Goal: Find contact information: Find contact information

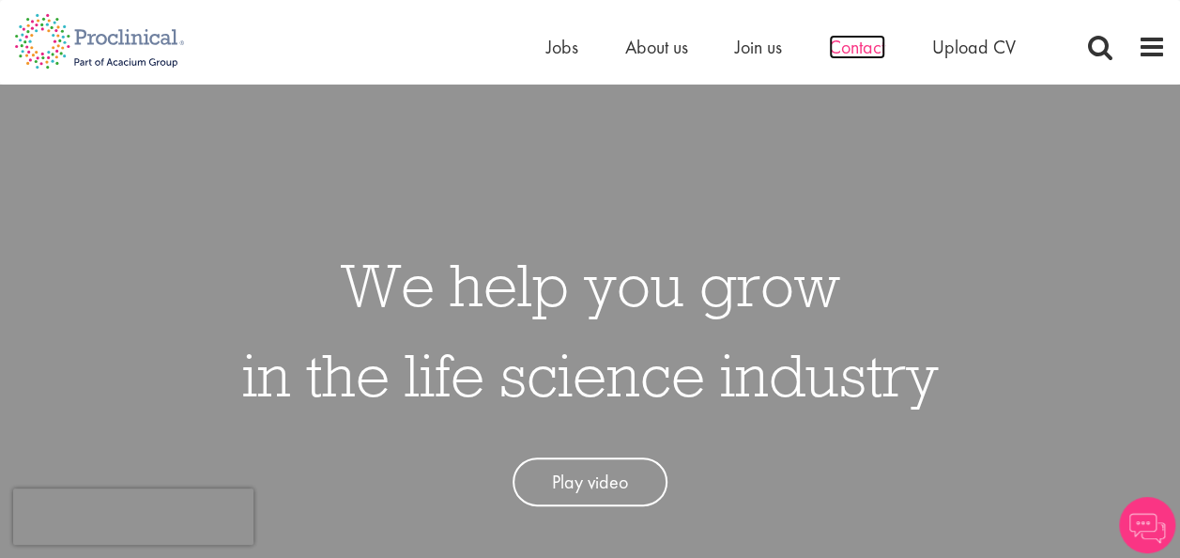
drag, startPoint x: 0, startPoint y: 0, endPoint x: 841, endPoint y: 49, distance: 842.7
click at [841, 49] on span "Contact" at bounding box center [857, 47] width 56 height 24
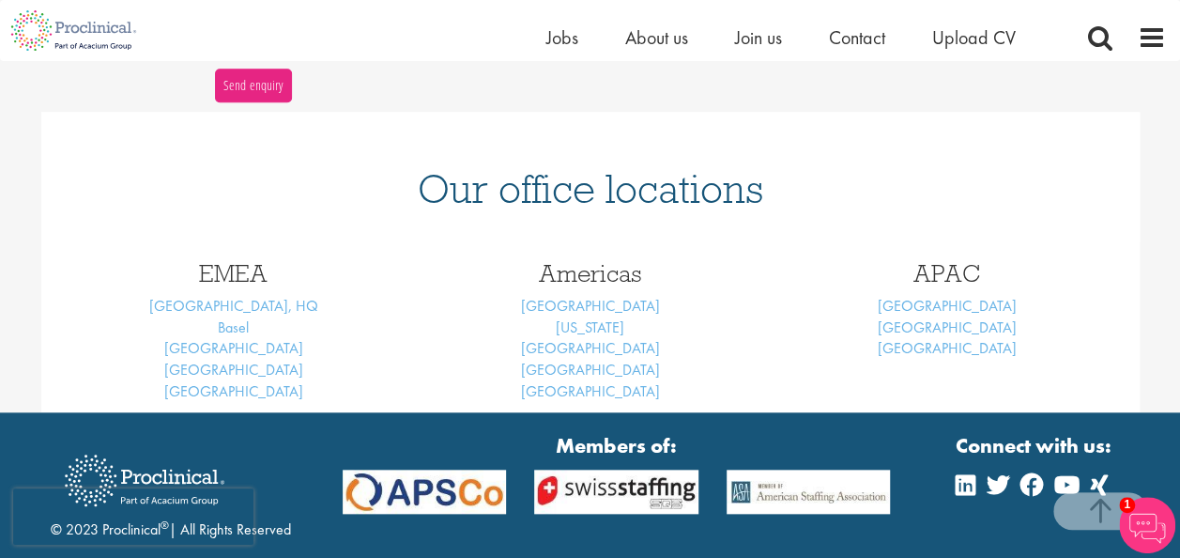
scroll to position [751, 0]
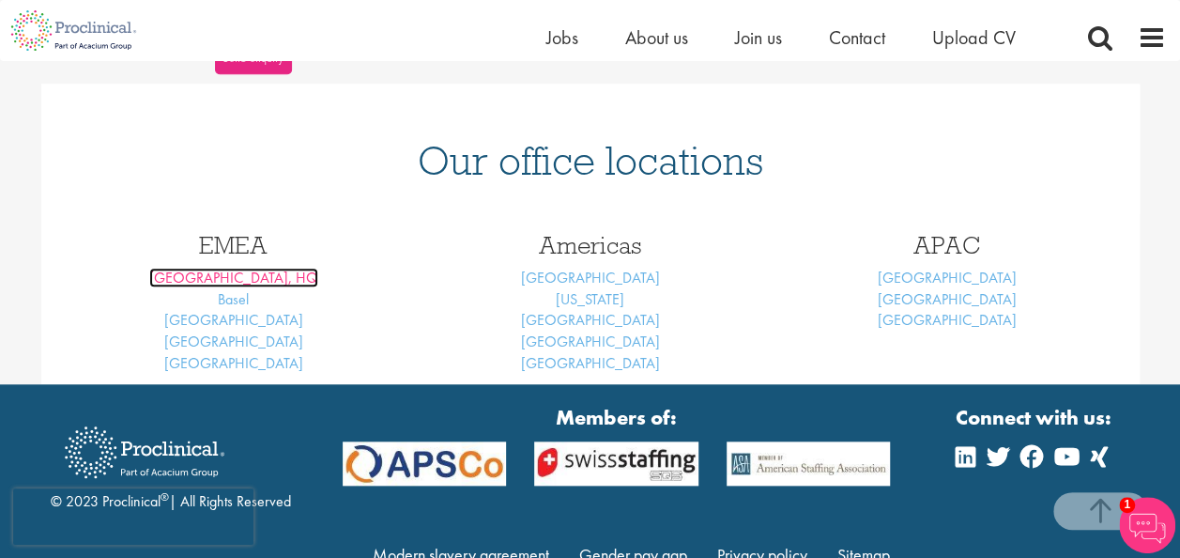
click at [233, 275] on link "[GEOGRAPHIC_DATA], HQ" at bounding box center [233, 278] width 169 height 20
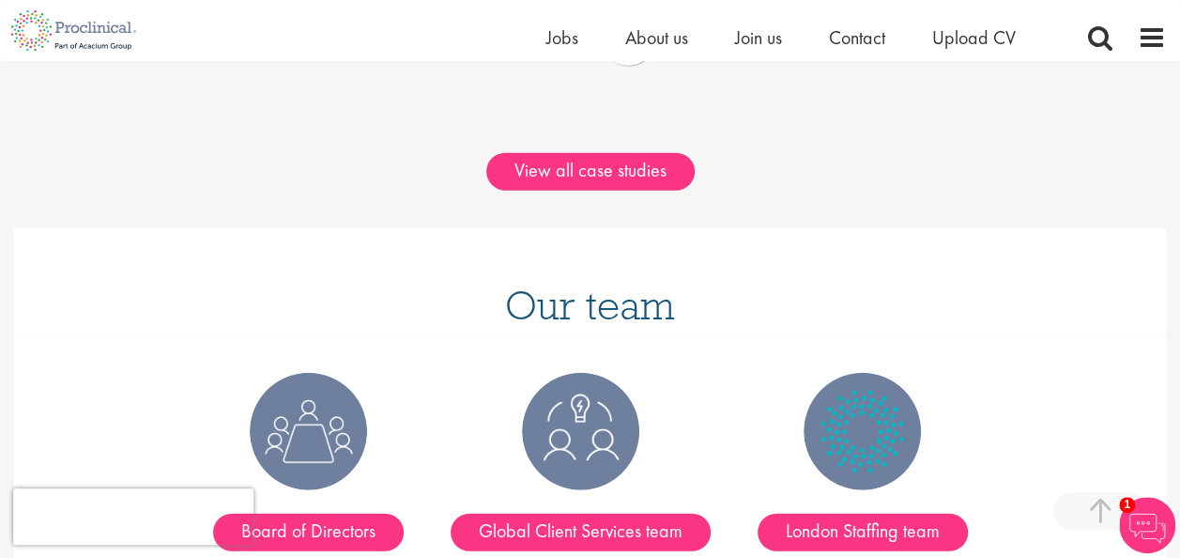
scroll to position [2253, 0]
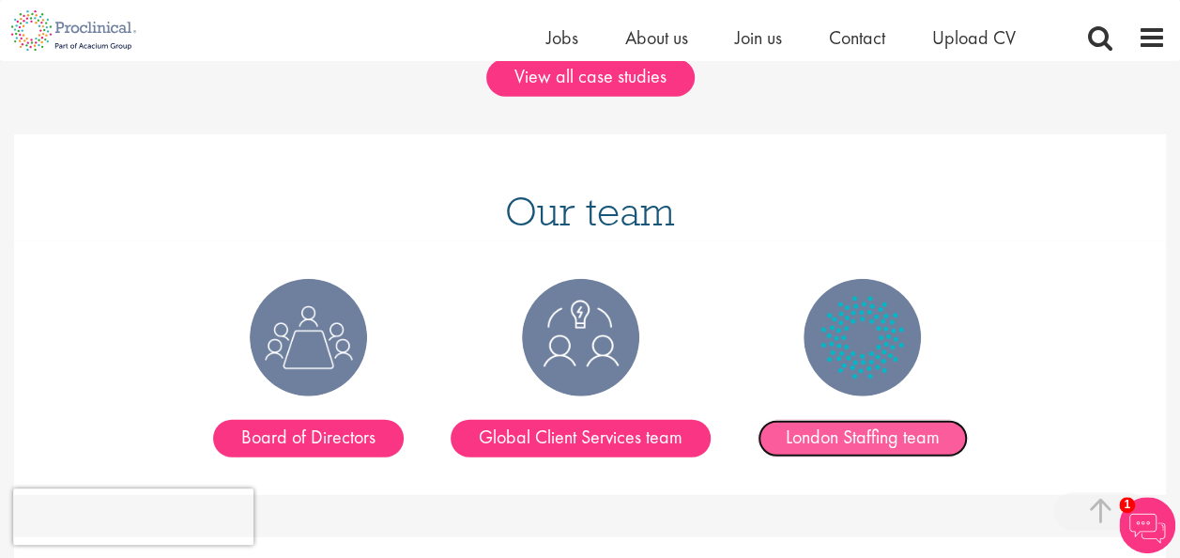
click at [864, 420] on link "London Staffing team" at bounding box center [863, 439] width 210 height 38
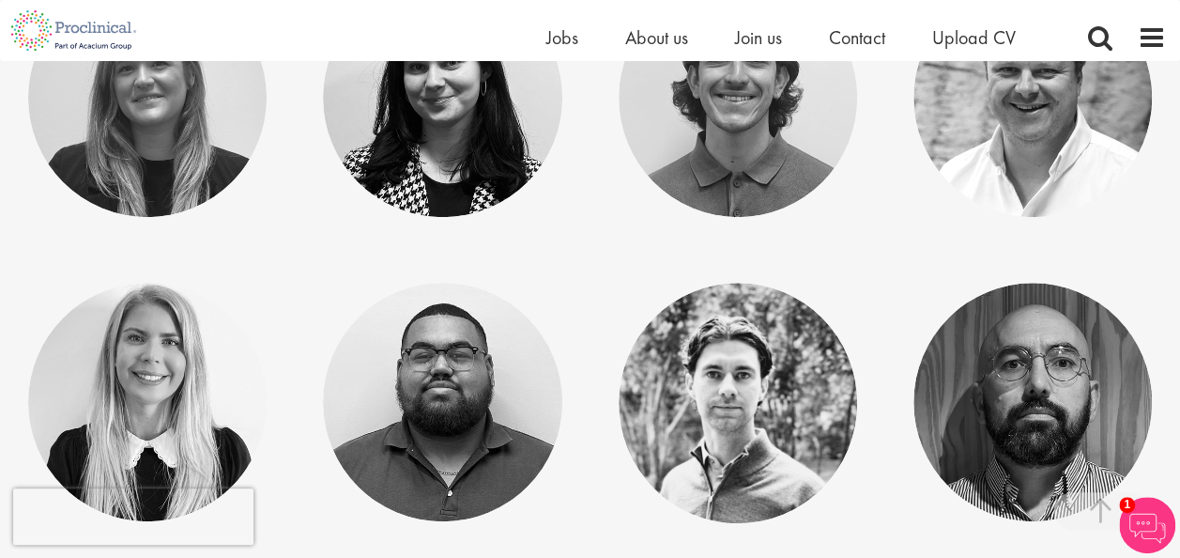
scroll to position [282, 0]
